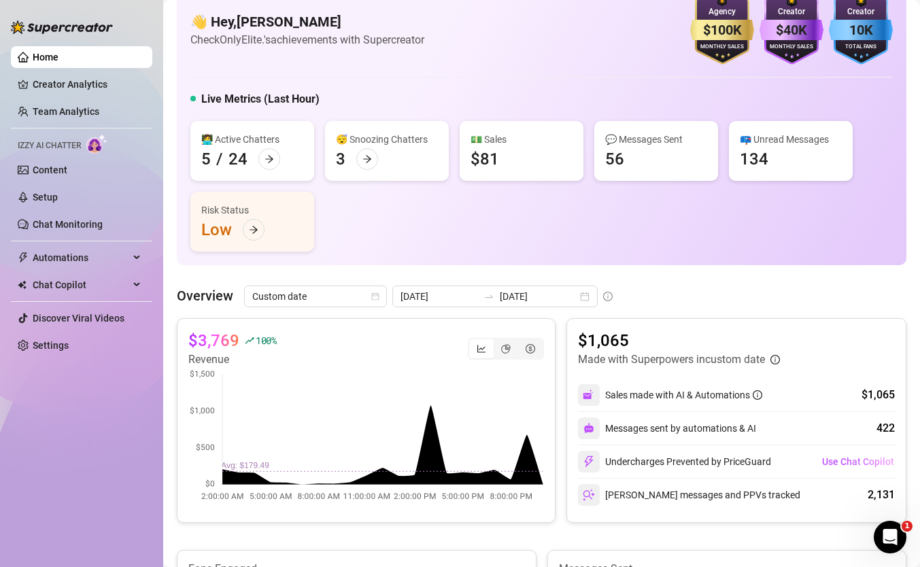
scroll to position [41, 0]
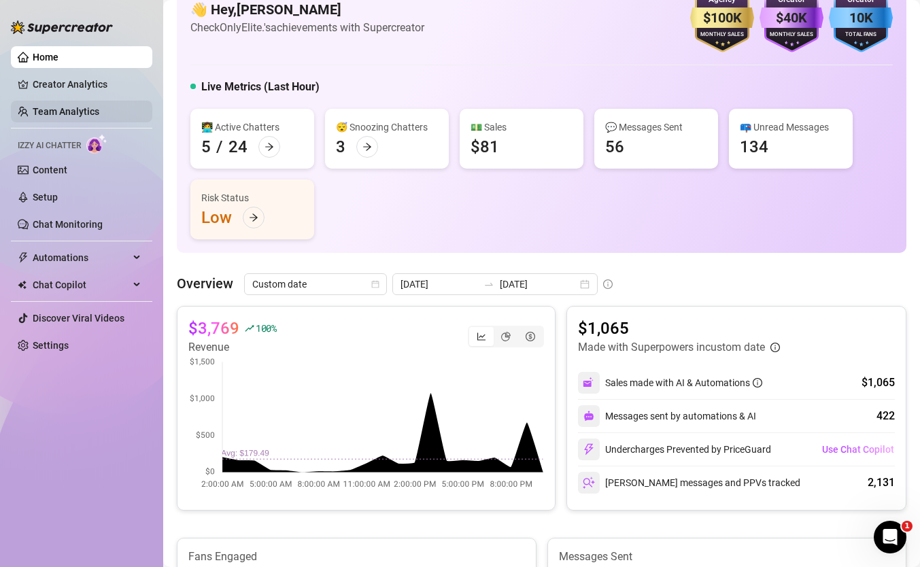
click at [99, 117] on link "Team Analytics" at bounding box center [66, 111] width 67 height 11
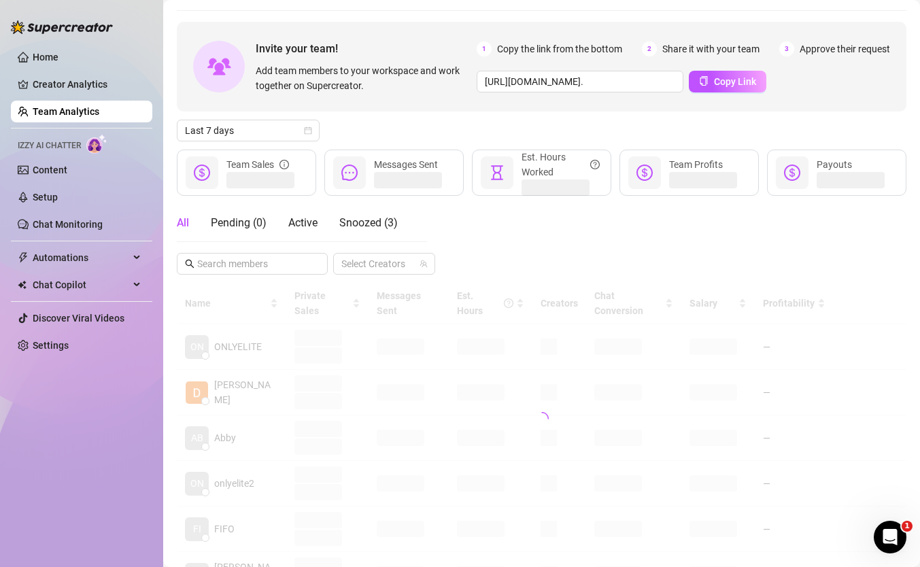
click at [99, 107] on link "Team Analytics" at bounding box center [66, 111] width 67 height 11
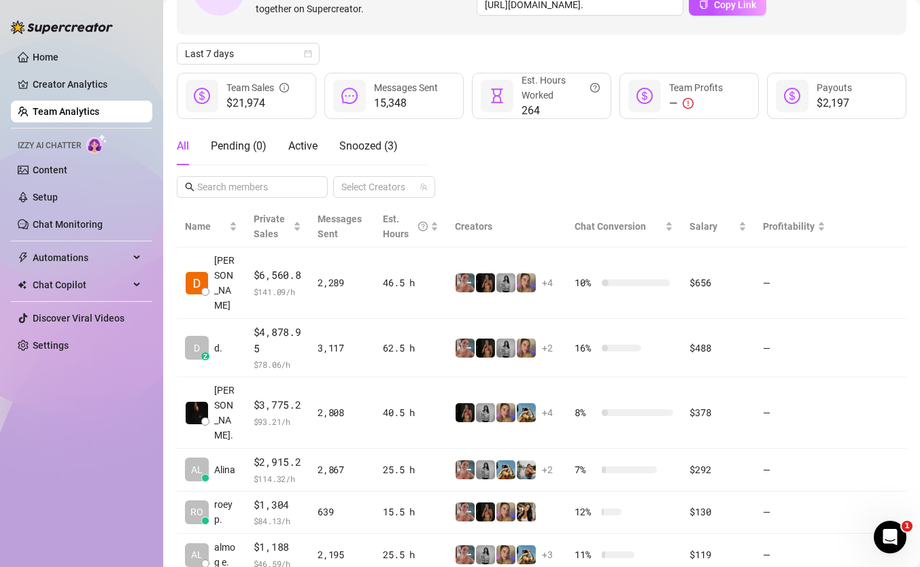
scroll to position [120, 0]
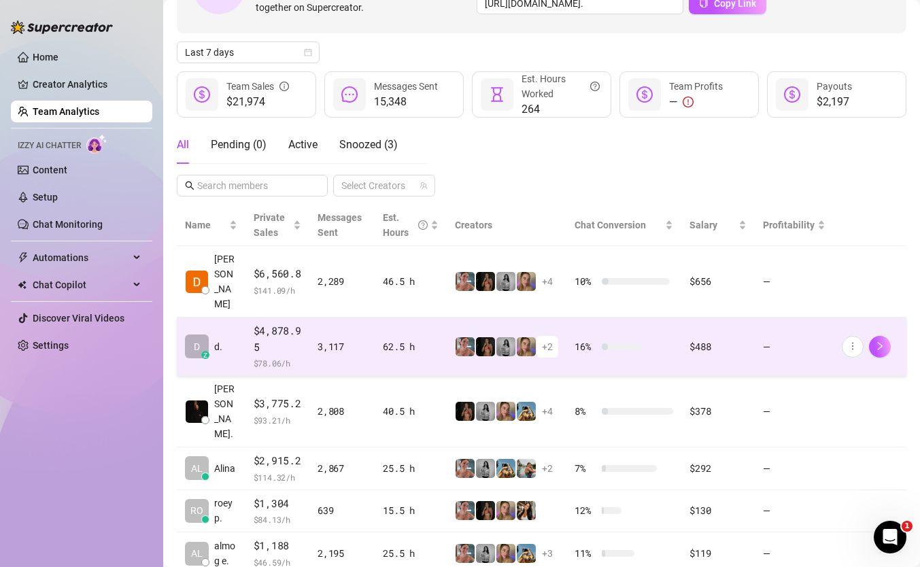
click at [365, 339] on div "3,117" at bounding box center [342, 346] width 49 height 15
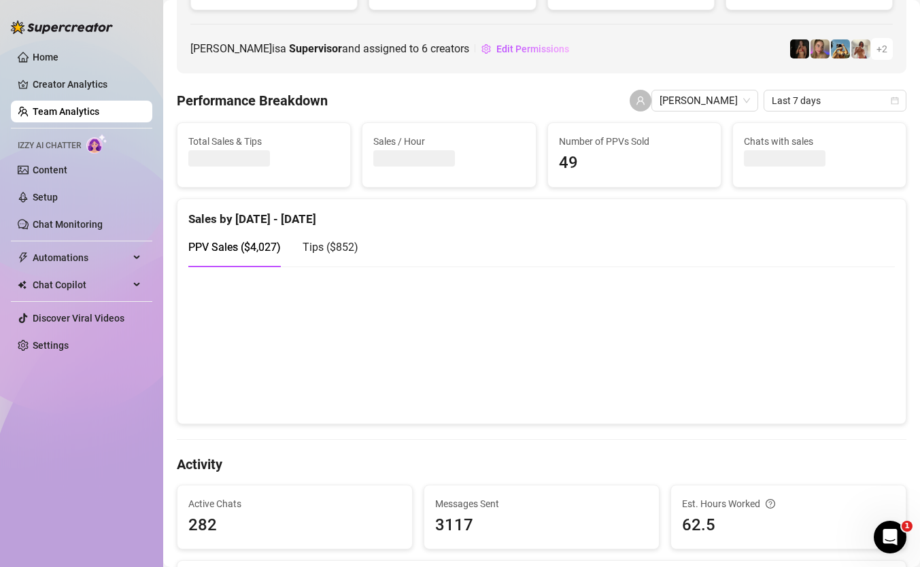
scroll to position [188, 0]
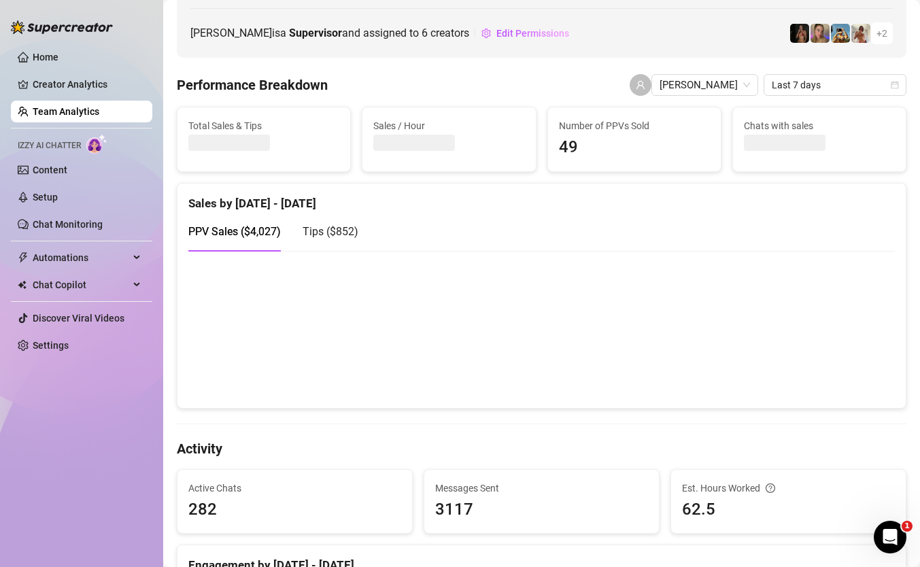
click at [349, 241] on div "Tips ( $852 )" at bounding box center [331, 231] width 56 height 39
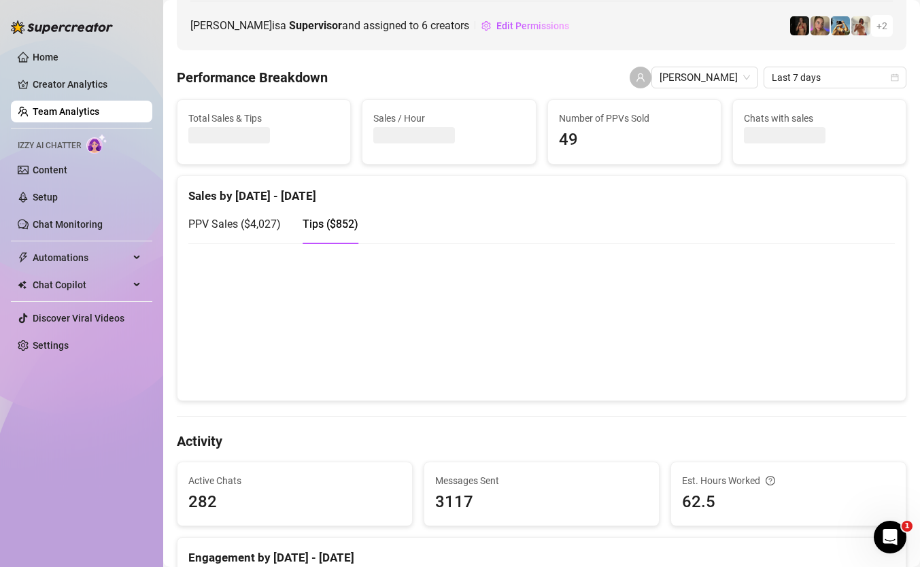
scroll to position [0, 0]
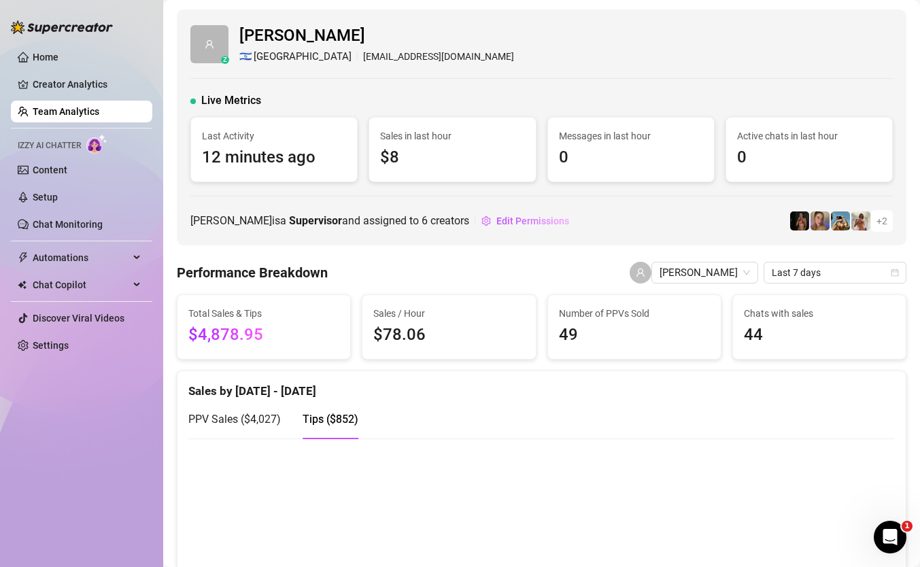
click at [107, 97] on ul "Home Creator Analytics Team Analytics Izzy AI Chatter Content Setup Chat Monito…" at bounding box center [81, 201] width 141 height 321
click at [103, 88] on link "Creator Analytics" at bounding box center [87, 84] width 109 height 22
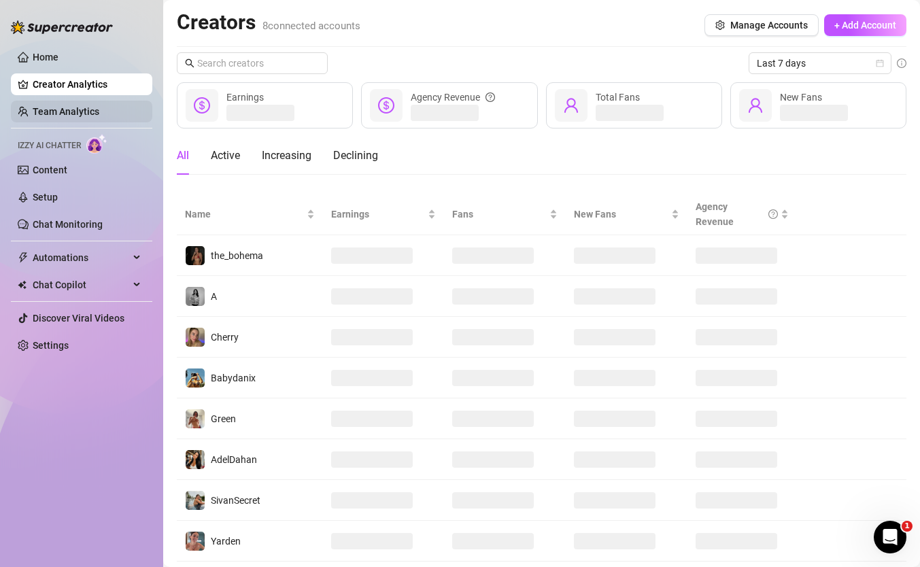
click at [99, 106] on link "Team Analytics" at bounding box center [66, 111] width 67 height 11
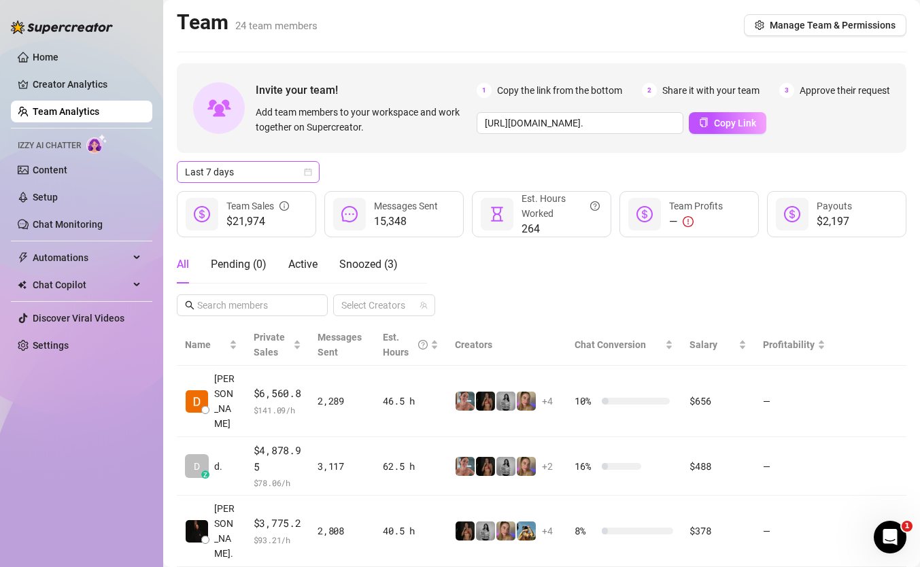
click at [275, 171] on span "Last 7 days" at bounding box center [248, 172] width 127 height 20
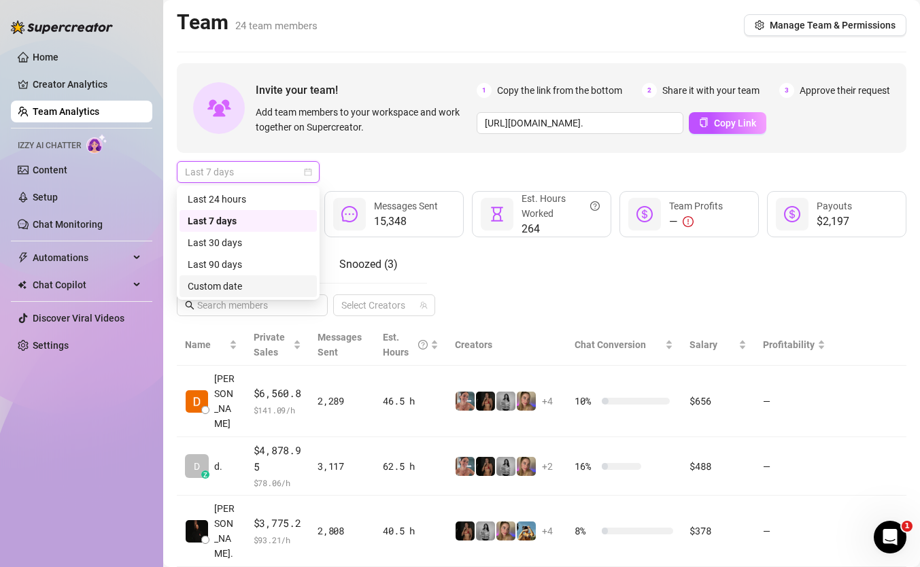
click at [267, 289] on div "Custom date" at bounding box center [248, 286] width 121 height 15
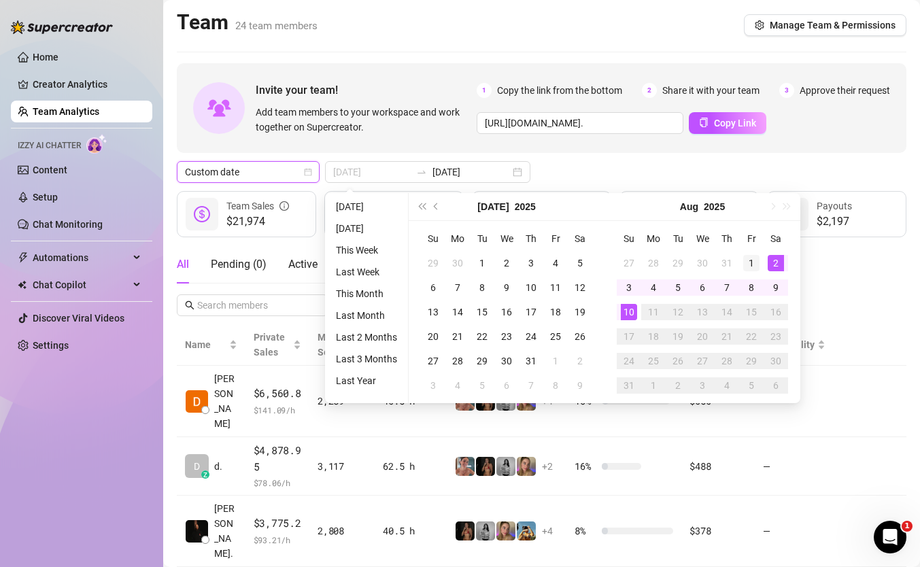
type input "[DATE]"
click at [751, 262] on div "1" at bounding box center [751, 263] width 16 height 16
click at [630, 317] on div "10" at bounding box center [629, 312] width 16 height 16
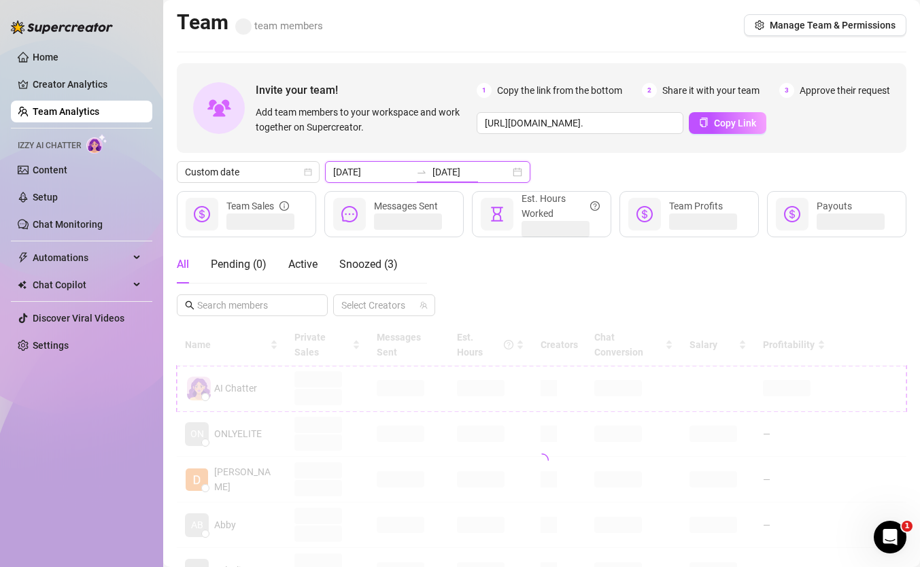
click at [465, 175] on input "[DATE]" at bounding box center [472, 172] width 78 height 15
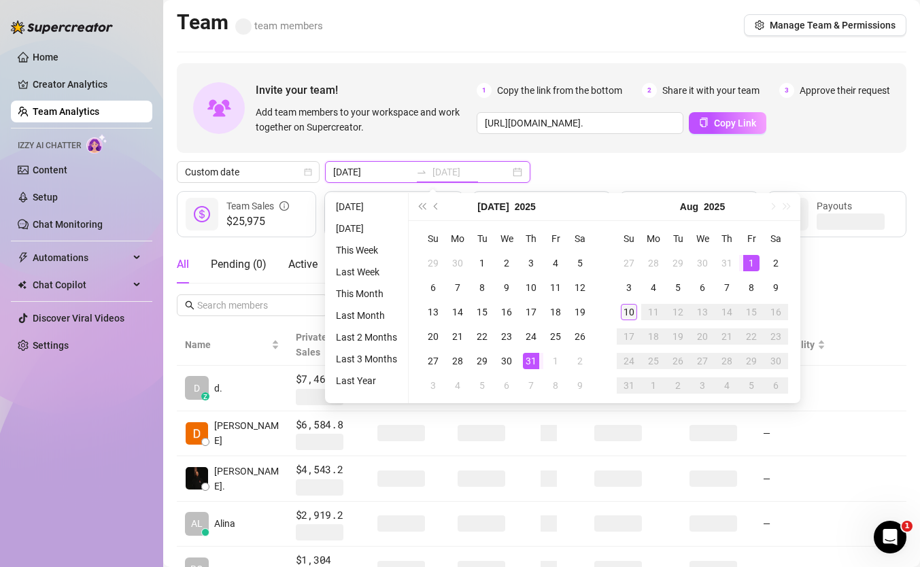
type input "[DATE]"
click at [631, 310] on div "10" at bounding box center [629, 312] width 16 height 16
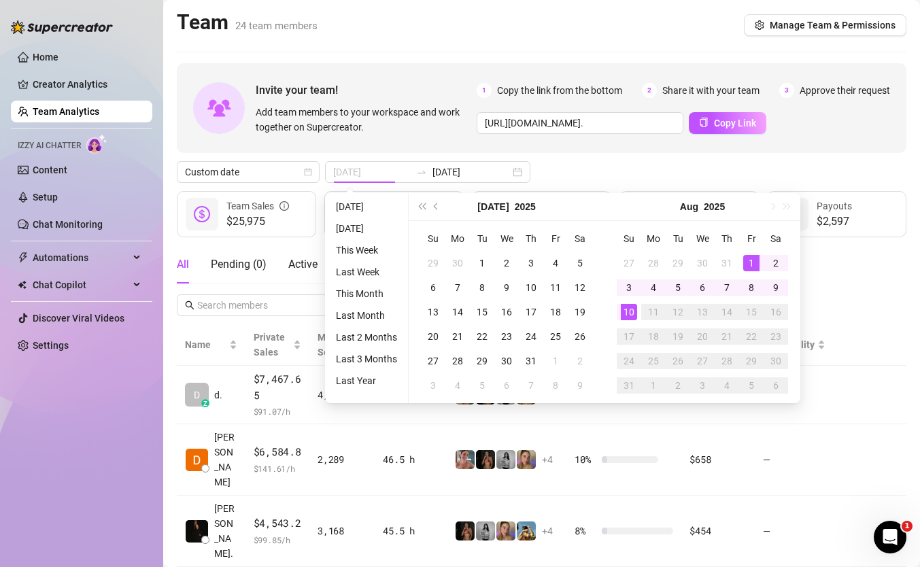
click at [754, 263] on div "1" at bounding box center [751, 263] width 16 height 16
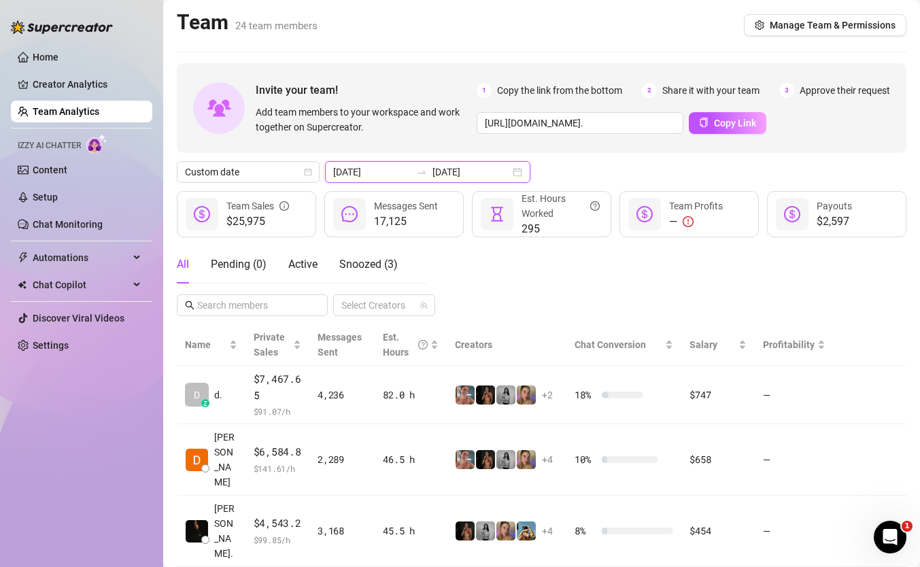
click at [378, 169] on input "[DATE]" at bounding box center [372, 172] width 78 height 15
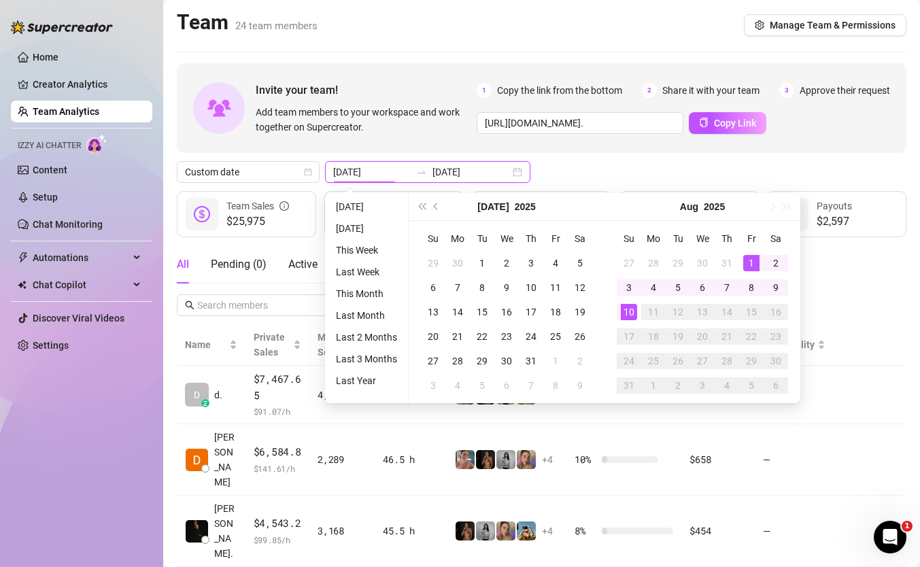
type input "[DATE]"
click at [621, 305] on div "10" at bounding box center [629, 312] width 16 height 16
type input "[DATE]"
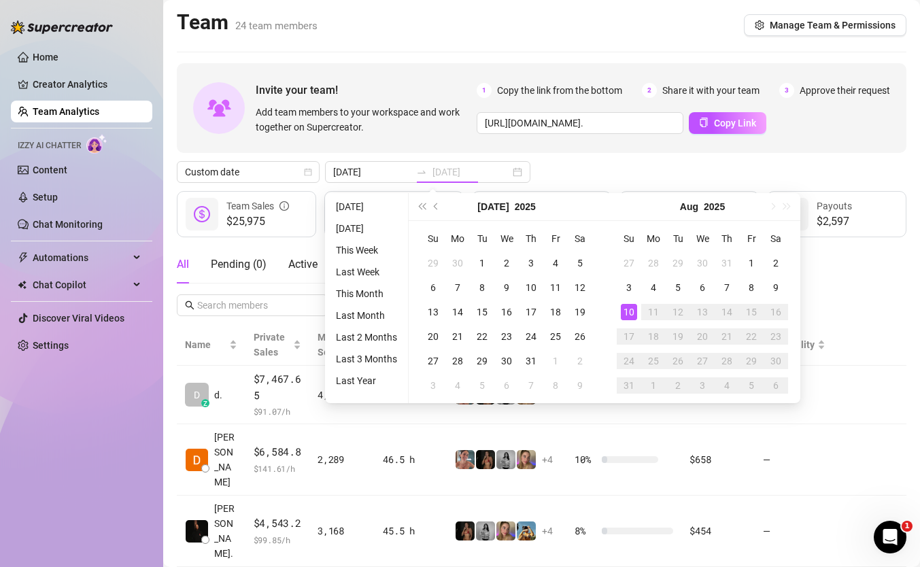
click at [633, 314] on div "10" at bounding box center [629, 312] width 16 height 16
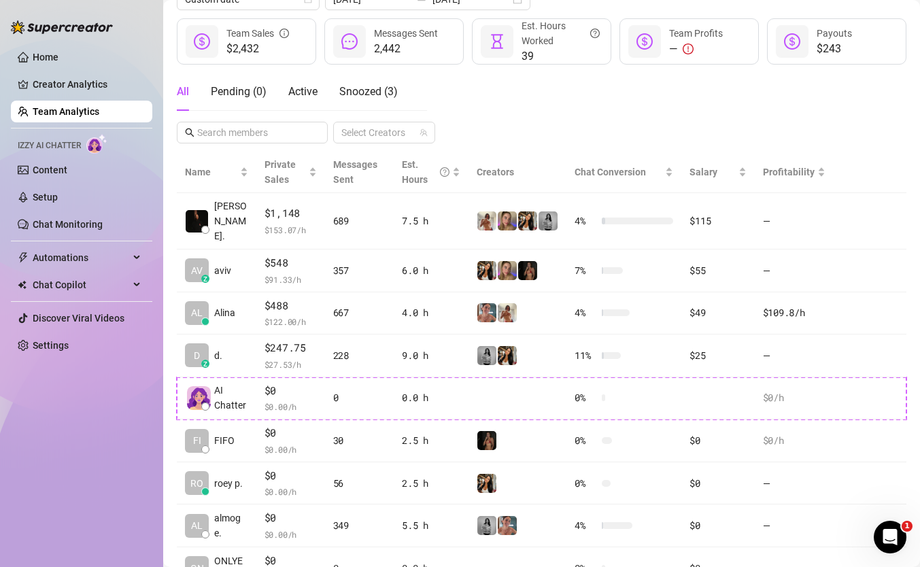
scroll to position [186, 0]
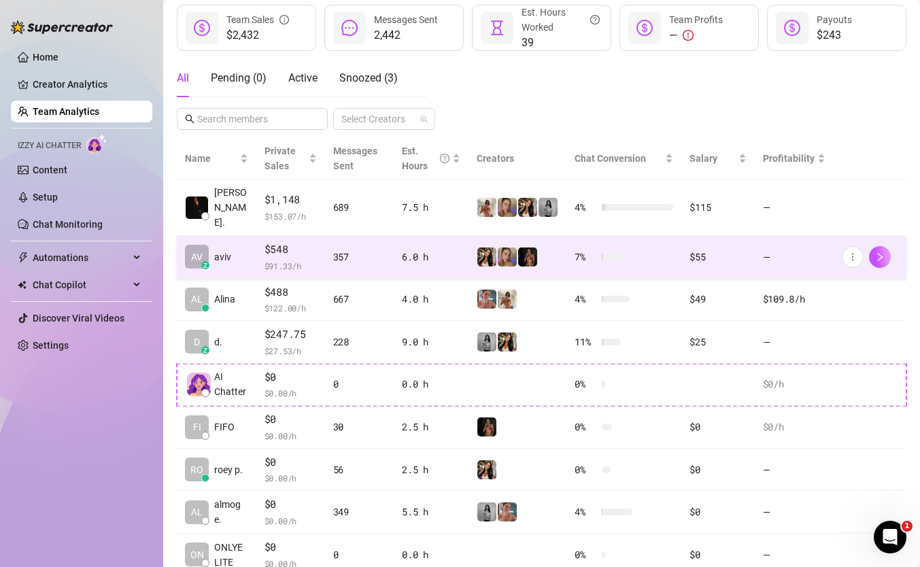
click at [386, 237] on td "357" at bounding box center [359, 257] width 69 height 43
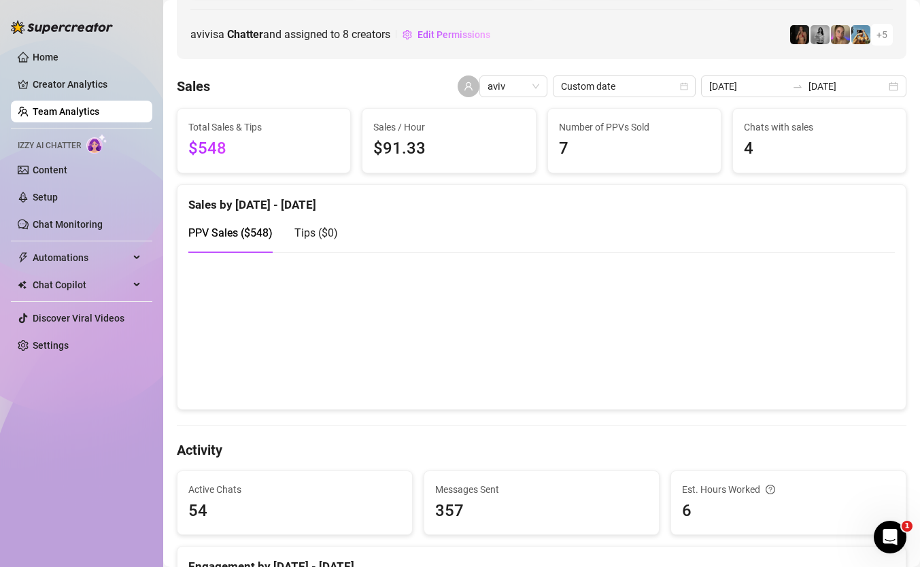
click at [322, 243] on div "Tips ( $0 )" at bounding box center [317, 233] width 44 height 39
click at [274, 222] on div "PPV Sales ( $548 ) Tips ( $0 )" at bounding box center [263, 233] width 150 height 39
click at [263, 228] on span "PPV Sales ( $548 )" at bounding box center [230, 233] width 84 height 13
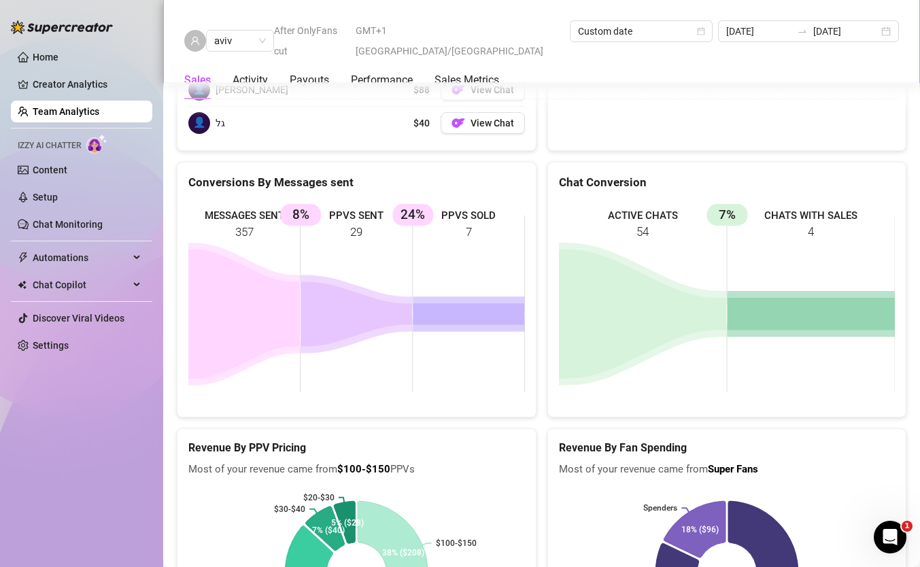
scroll to position [2323, 0]
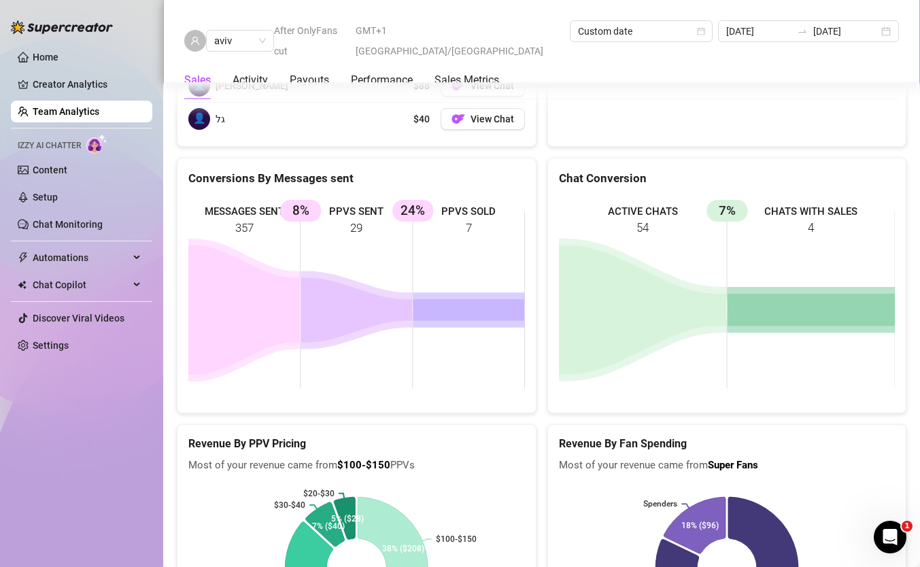
click at [422, 219] on rect at bounding box center [356, 300] width 337 height 204
click at [417, 245] on rect at bounding box center [356, 300] width 337 height 204
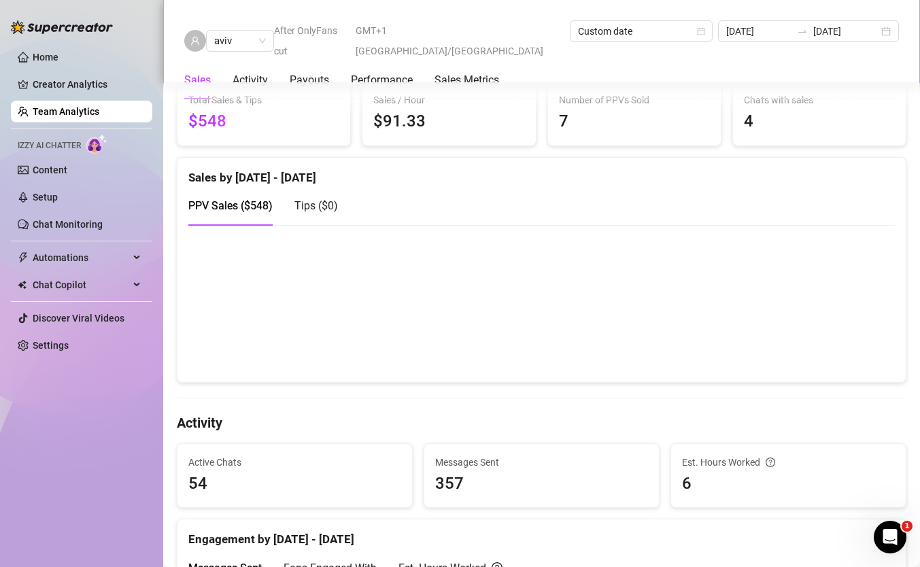
scroll to position [217, 0]
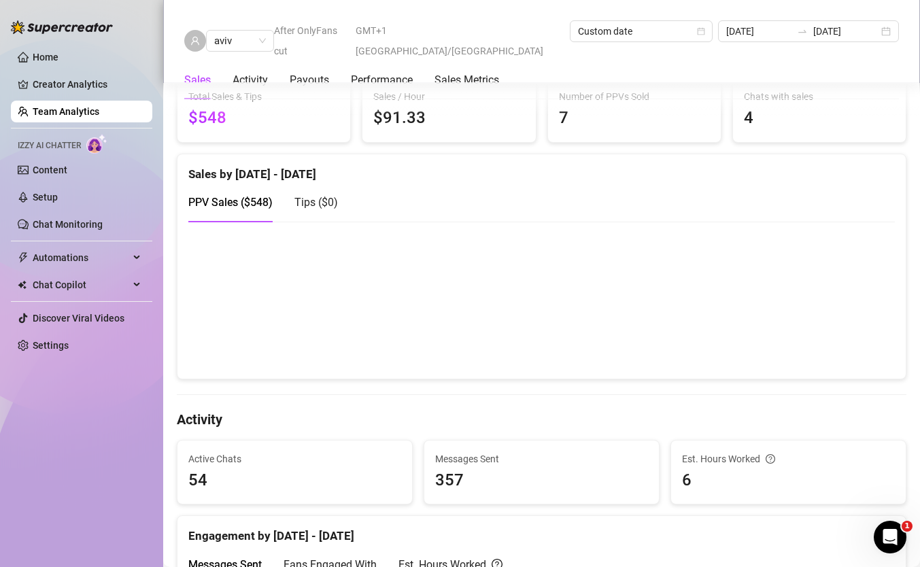
click at [333, 210] on div "Tips ( $0 )" at bounding box center [317, 202] width 44 height 17
click at [250, 196] on div "PPV Sales ( $548 )" at bounding box center [230, 202] width 84 height 17
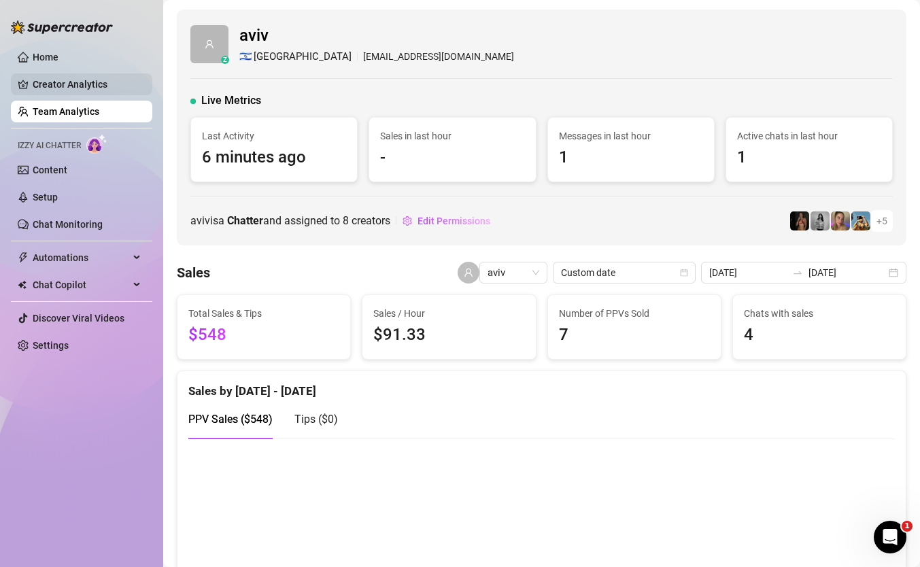
click at [76, 88] on link "Creator Analytics" at bounding box center [87, 84] width 109 height 22
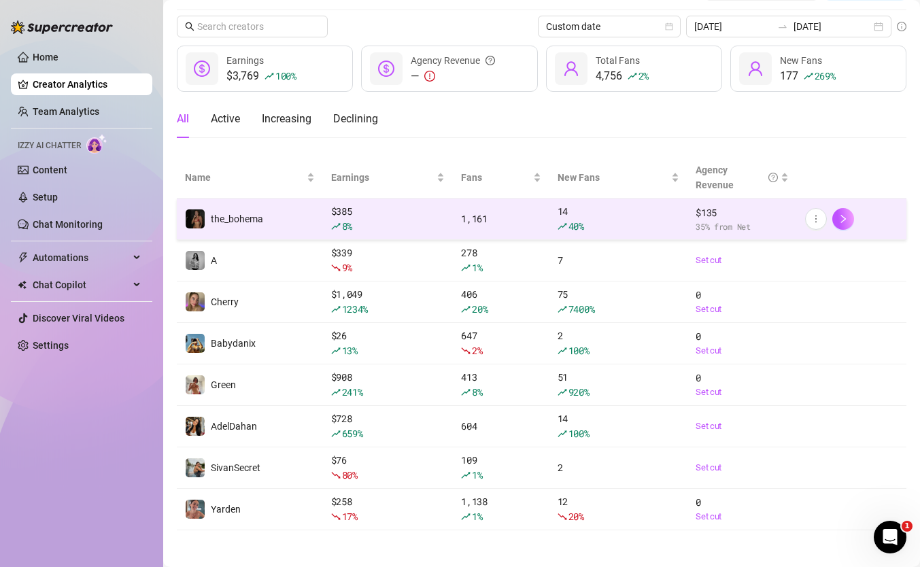
scroll to position [41, 0]
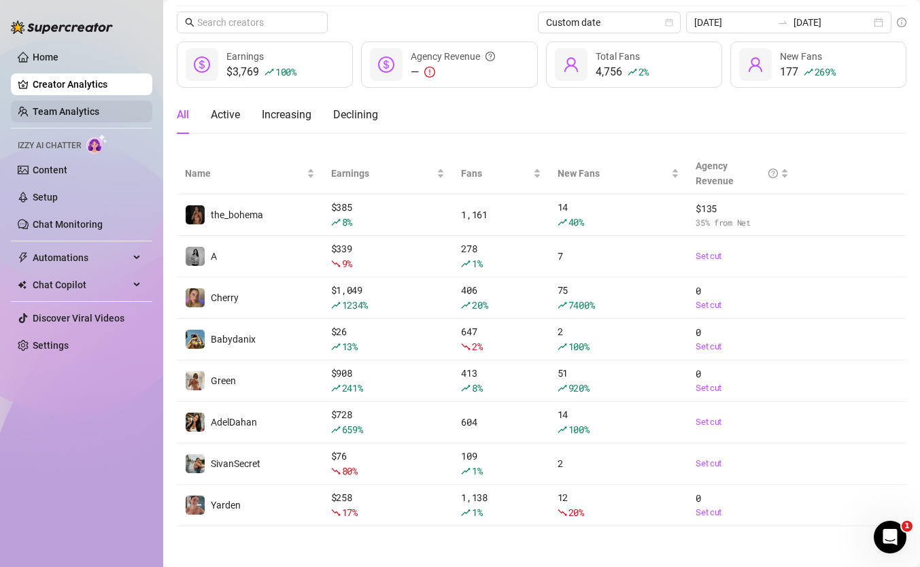
click at [70, 107] on link "Team Analytics" at bounding box center [66, 111] width 67 height 11
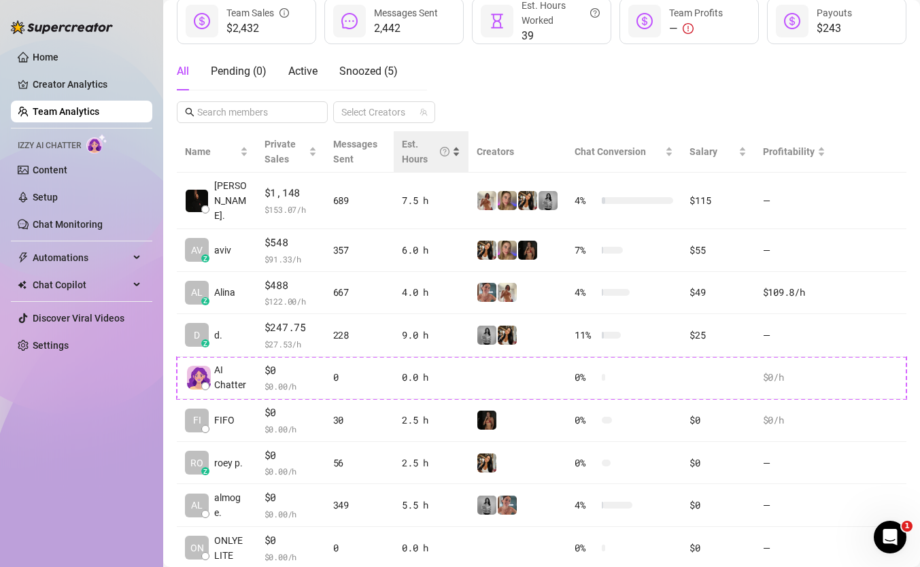
scroll to position [194, 0]
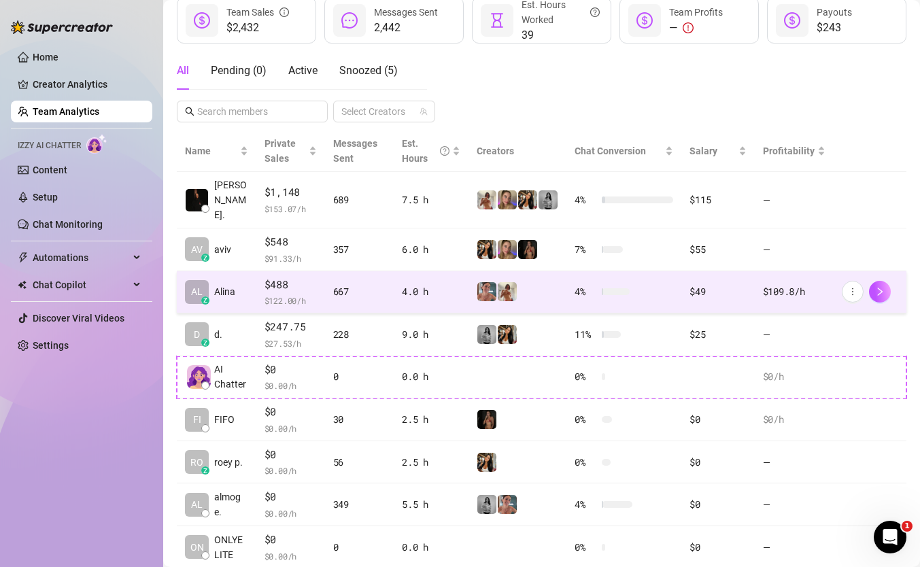
click at [369, 284] on div "667" at bounding box center [359, 291] width 53 height 15
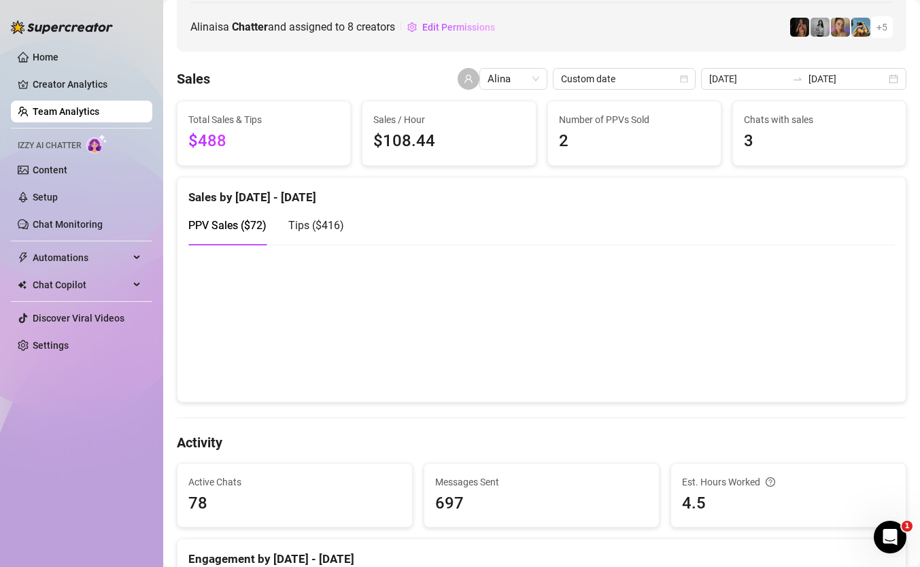
click at [303, 224] on span "Tips ( $416 )" at bounding box center [316, 225] width 56 height 13
click at [218, 220] on span "PPV Sales ( $72 )" at bounding box center [227, 225] width 78 height 13
click at [832, 80] on input "[DATE]" at bounding box center [848, 78] width 78 height 15
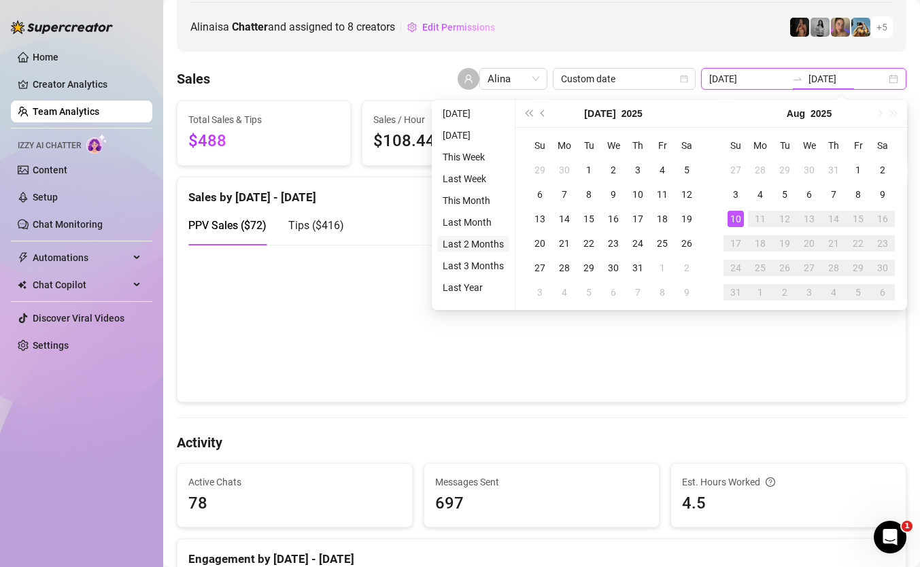
type input "[DATE]"
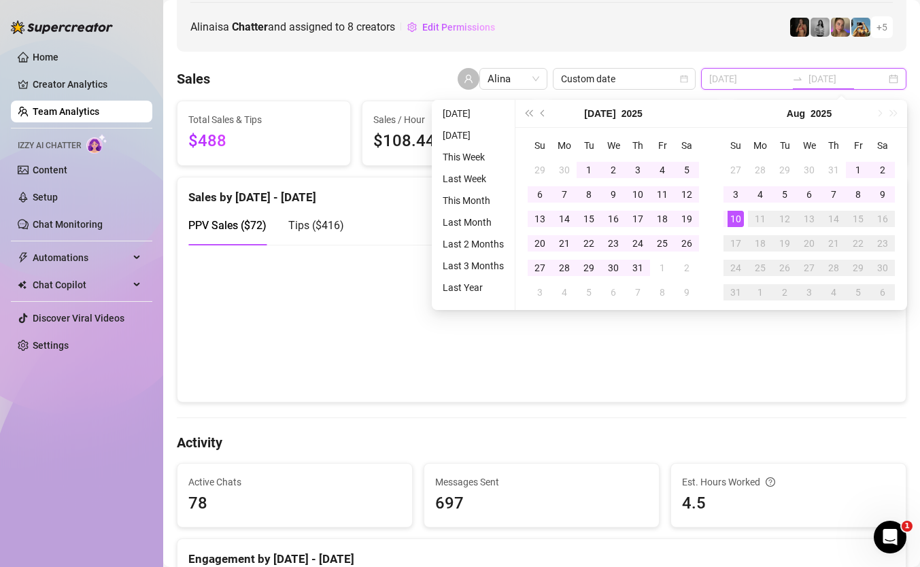
type input "[DATE]"
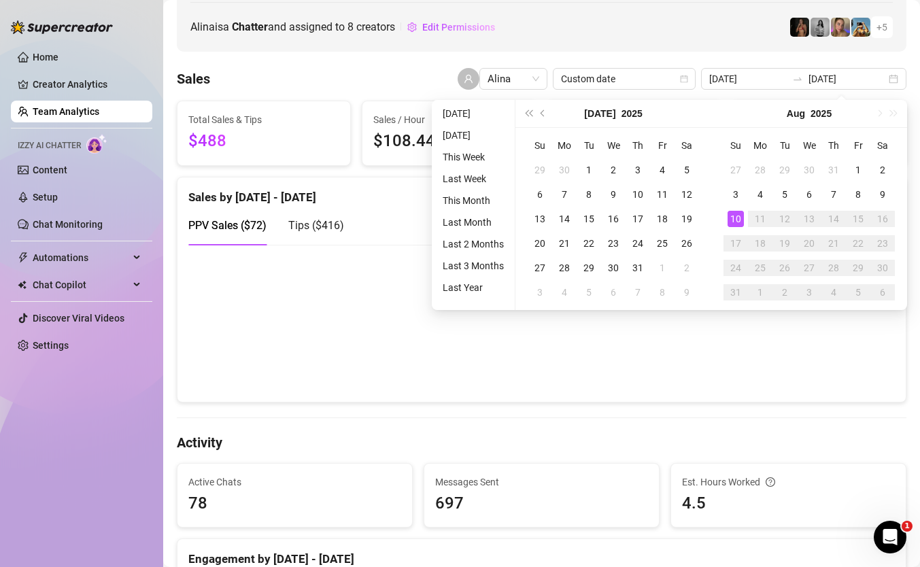
click at [287, 254] on div "PPV Sales ( $72 ) Tips ( $416 )" at bounding box center [541, 231] width 707 height 50
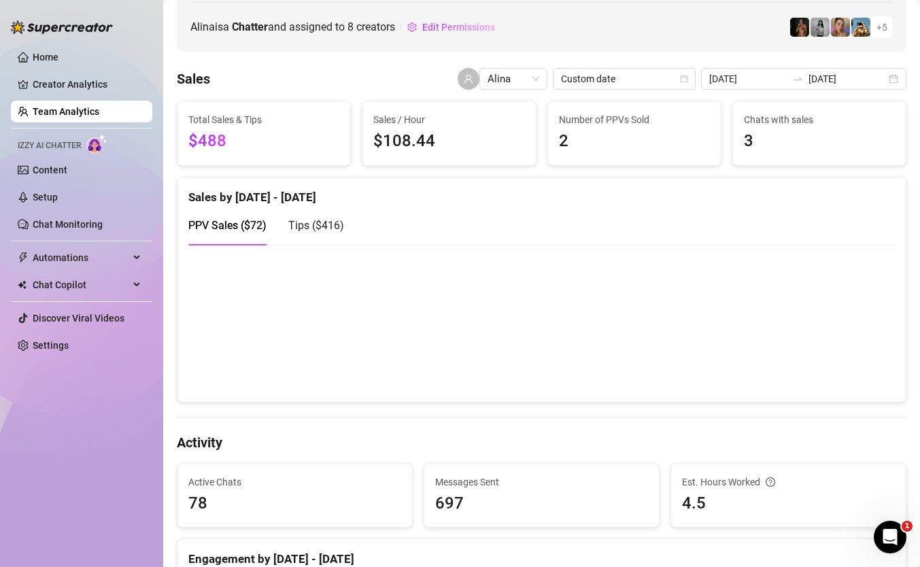
click at [318, 240] on div "Tips ( $416 )" at bounding box center [316, 225] width 56 height 39
